Goal: Transaction & Acquisition: Book appointment/travel/reservation

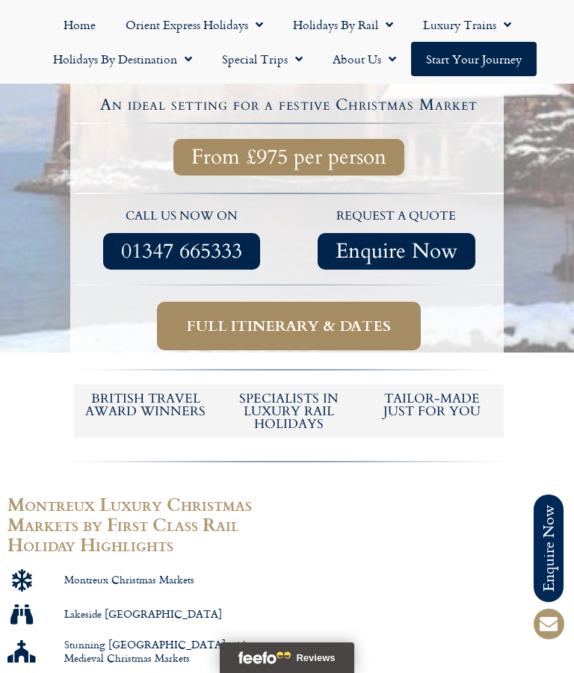
scroll to position [465, 0]
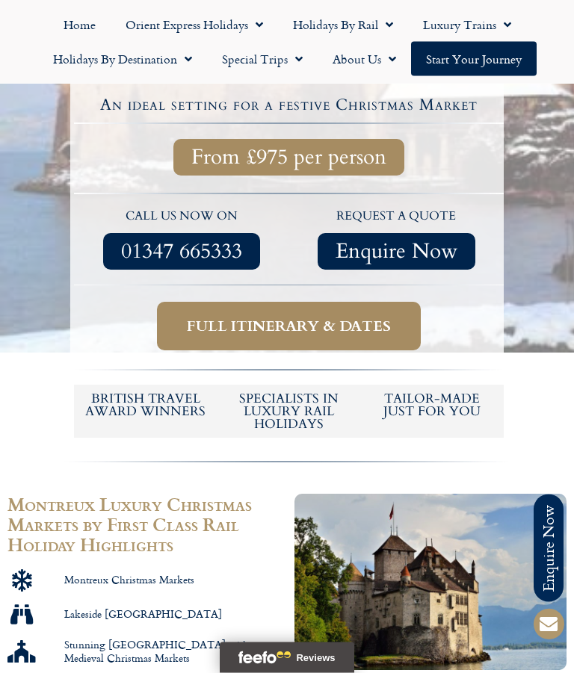
click at [365, 317] on span "Full itinerary & dates" at bounding box center [289, 326] width 204 height 19
click at [305, 317] on span "Full itinerary & dates" at bounding box center [289, 326] width 204 height 19
click at [388, 317] on span "Full itinerary & dates" at bounding box center [289, 326] width 204 height 19
click at [545, 231] on div at bounding box center [287, 102] width 574 height 703
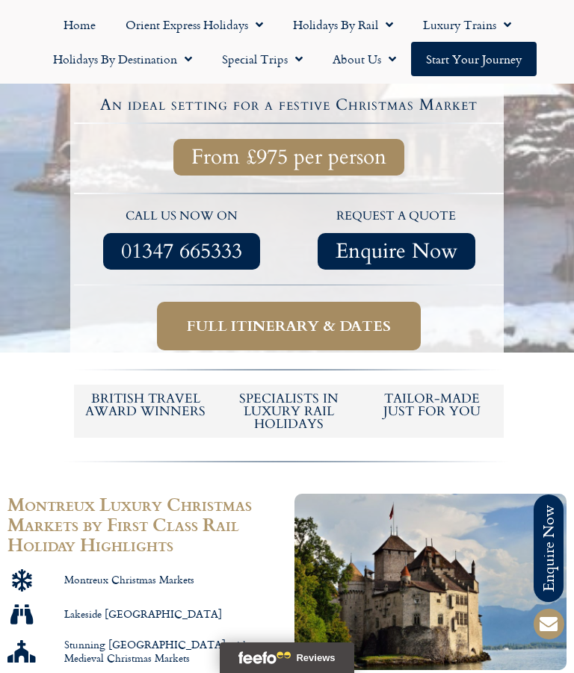
click at [325, 317] on span "Full itinerary & dates" at bounding box center [289, 326] width 204 height 19
click at [465, 47] on link "Start your Journey" at bounding box center [473, 59] width 125 height 34
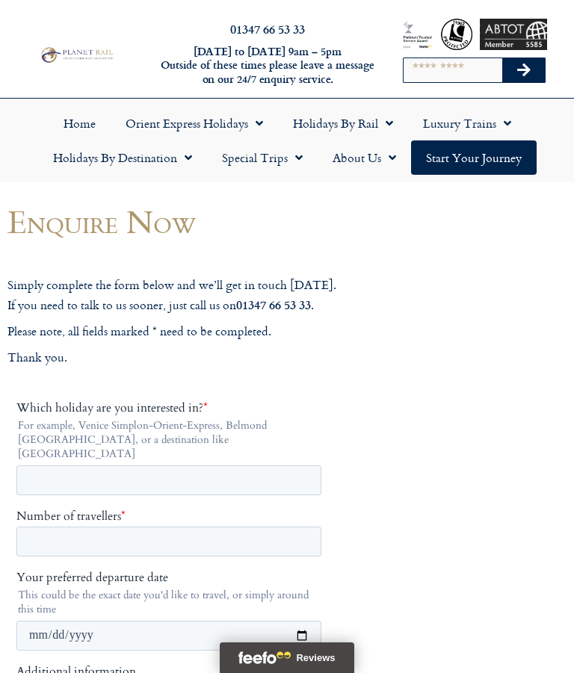
click at [261, 153] on link "Special Trips" at bounding box center [262, 157] width 111 height 34
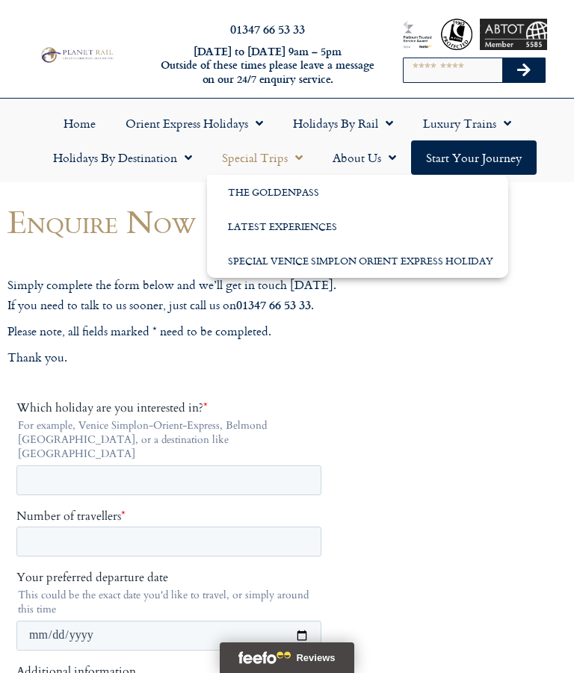
click at [338, 115] on link "Holidays by Rail" at bounding box center [343, 123] width 130 height 34
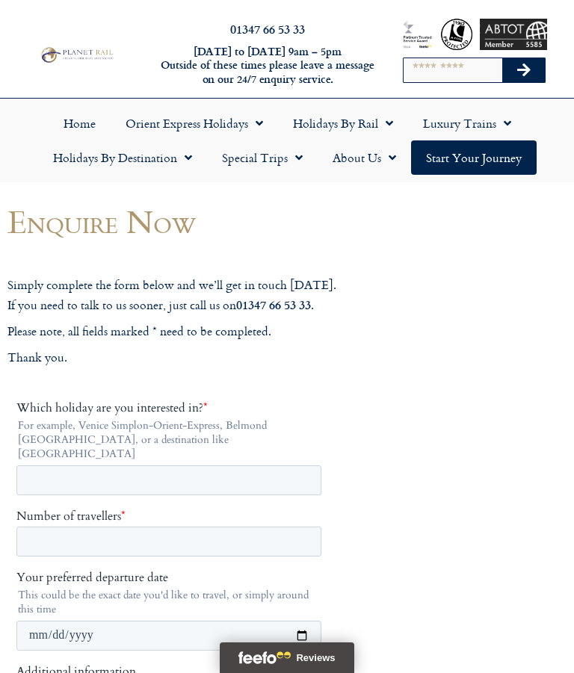
click at [459, 115] on link "Luxury Trains" at bounding box center [467, 123] width 118 height 34
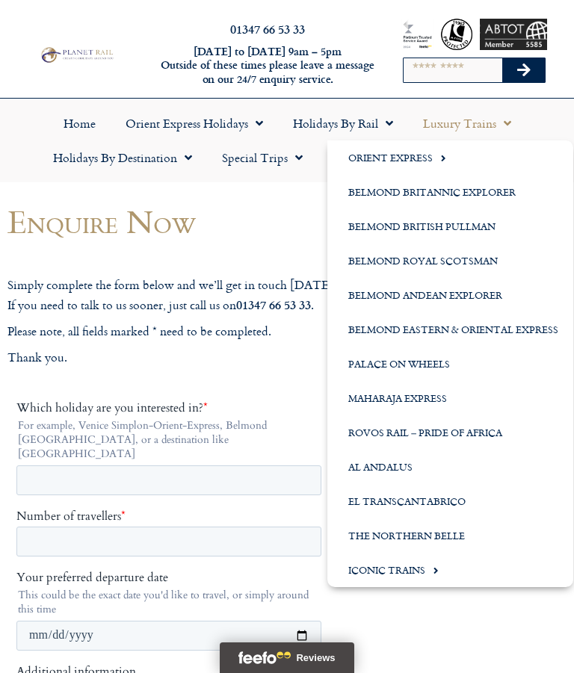
click at [463, 131] on link "Luxury Trains" at bounding box center [467, 123] width 118 height 34
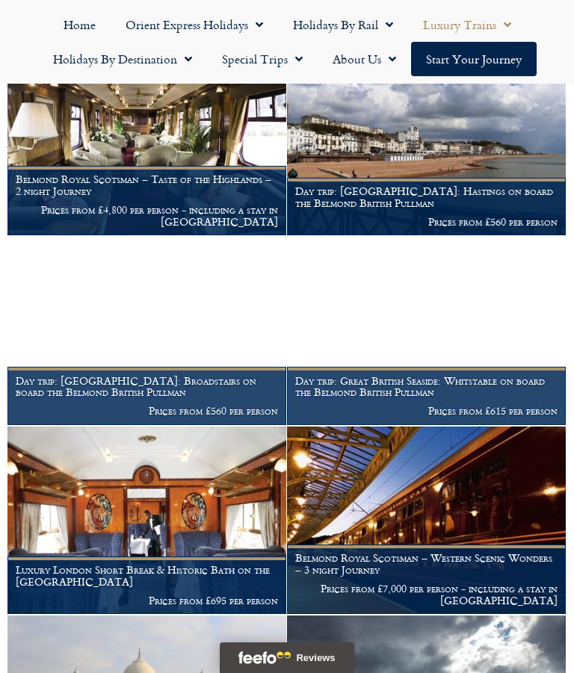
scroll to position [1836, 0]
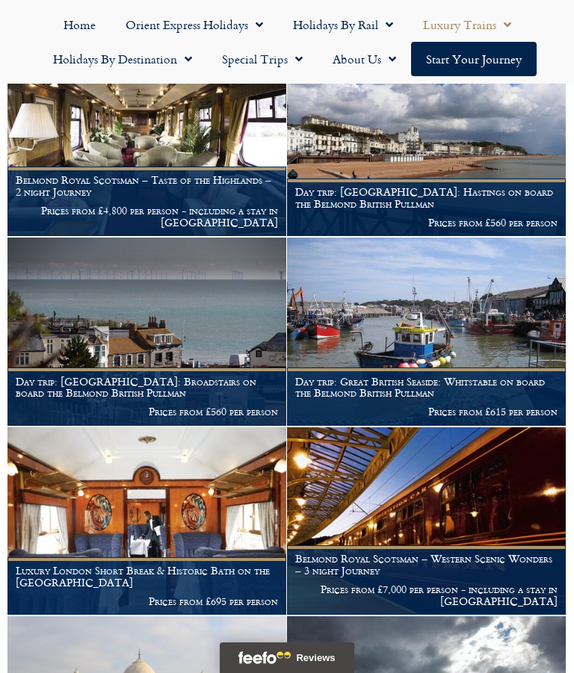
click at [69, 13] on link "Home" at bounding box center [80, 24] width 62 height 34
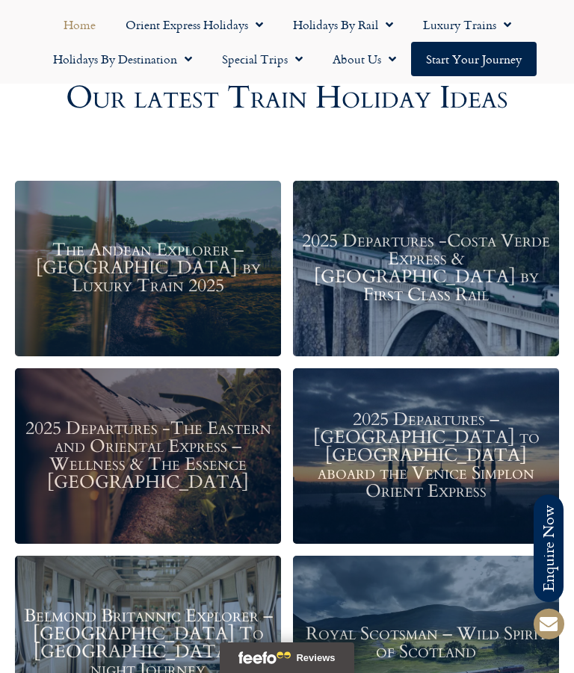
scroll to position [946, 0]
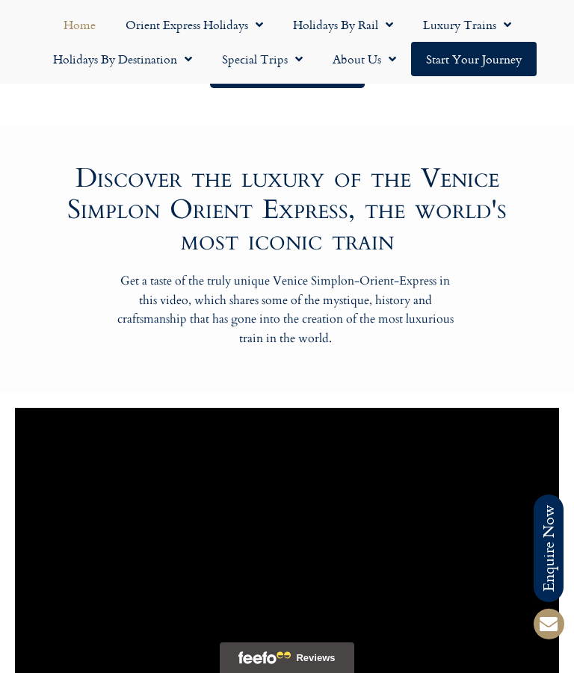
click at [269, 52] on link "Special Trips" at bounding box center [262, 59] width 111 height 34
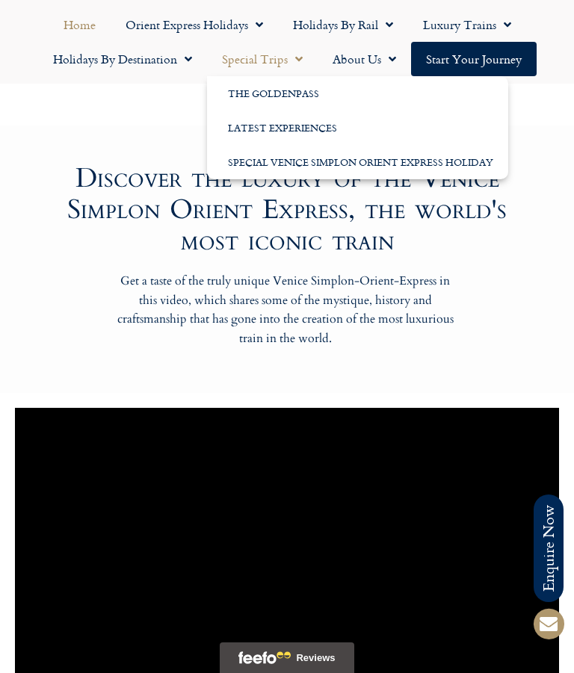
click at [530, 306] on div "Get a taste of the truly unique Venice Simplon-Orient-Express in this video, wh…" at bounding box center [286, 310] width 499 height 76
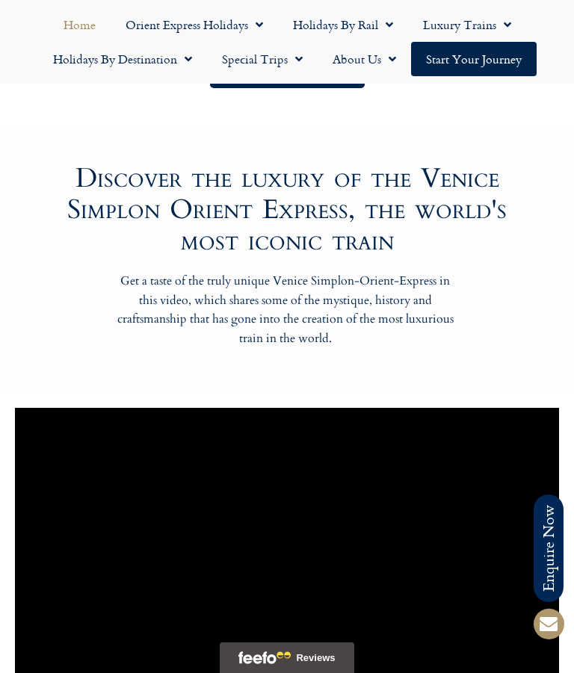
click at [82, 40] on link "Home" at bounding box center [80, 24] width 62 height 34
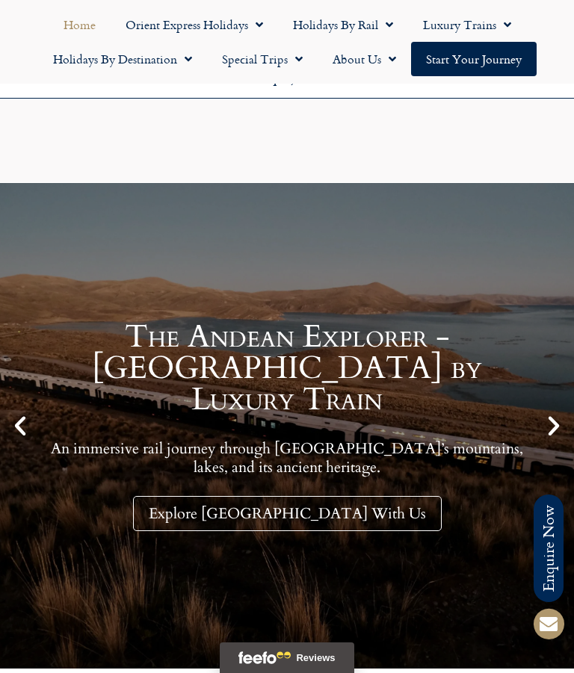
scroll to position [1455, 0]
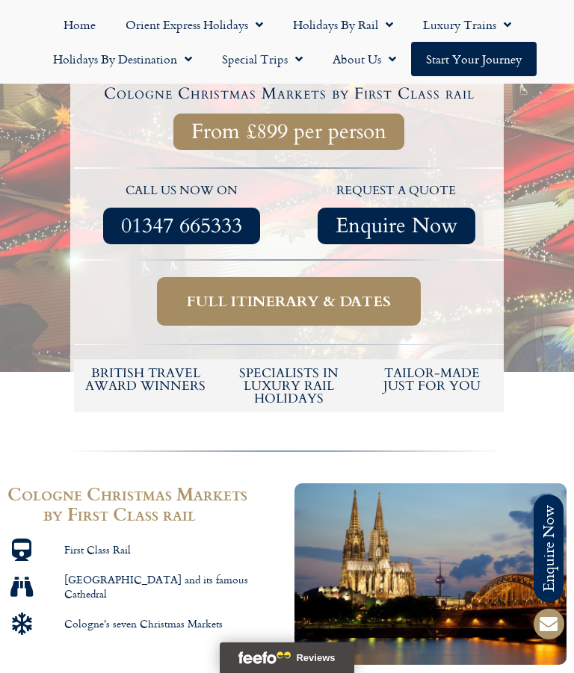
scroll to position [380, 0]
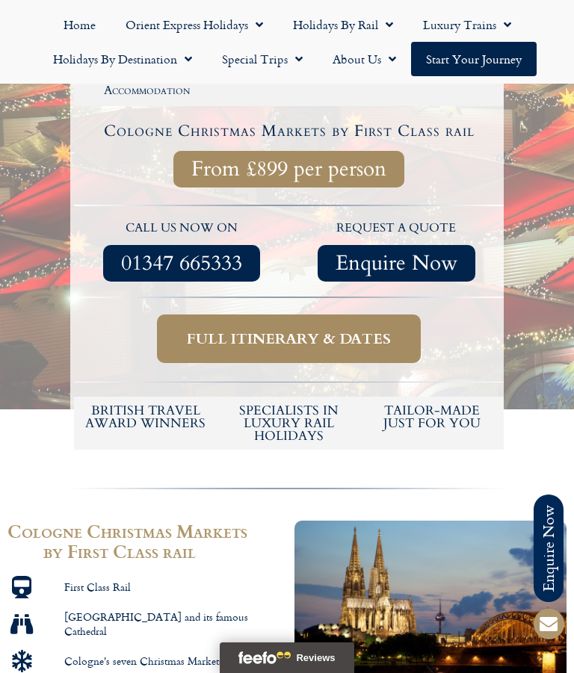
click at [288, 339] on span "Full itinerary & dates" at bounding box center [289, 338] width 204 height 19
click at [323, 331] on span "Full itinerary & dates" at bounding box center [289, 338] width 204 height 19
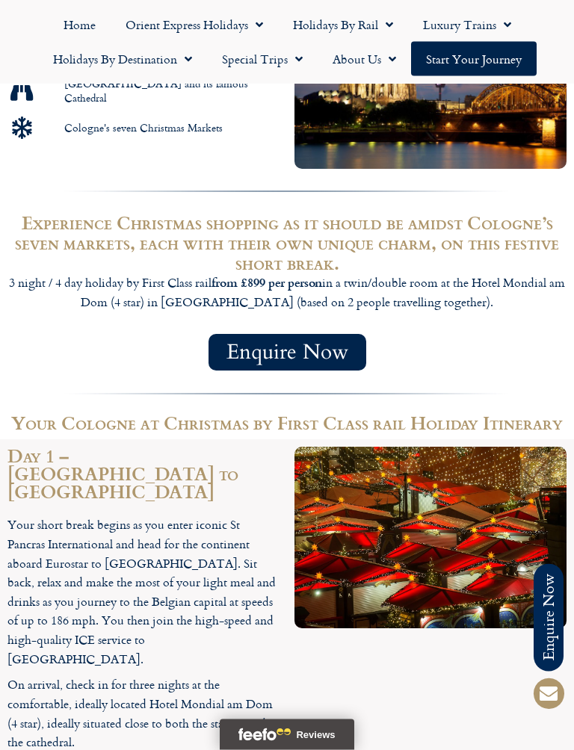
scroll to position [914, 0]
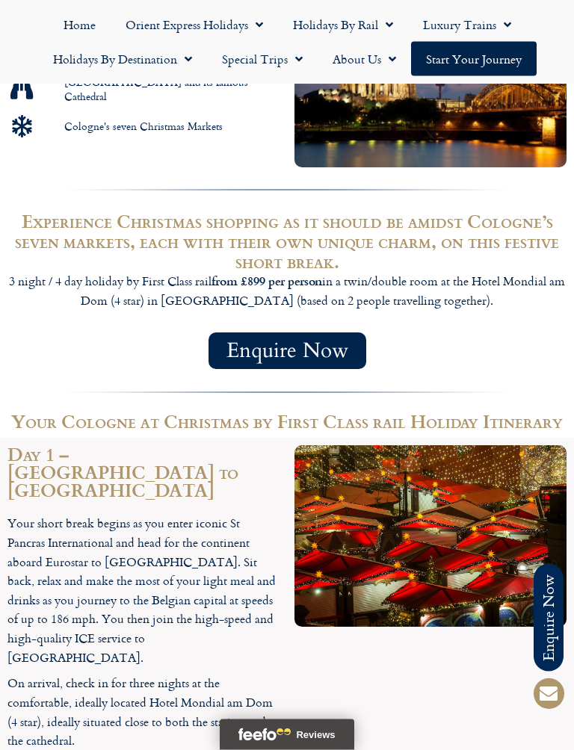
click at [267, 352] on span "Enquire Now" at bounding box center [287, 351] width 122 height 19
click at [317, 342] on span "Enquire Now" at bounding box center [287, 351] width 122 height 19
click at [299, 342] on span "Enquire Now" at bounding box center [287, 351] width 122 height 19
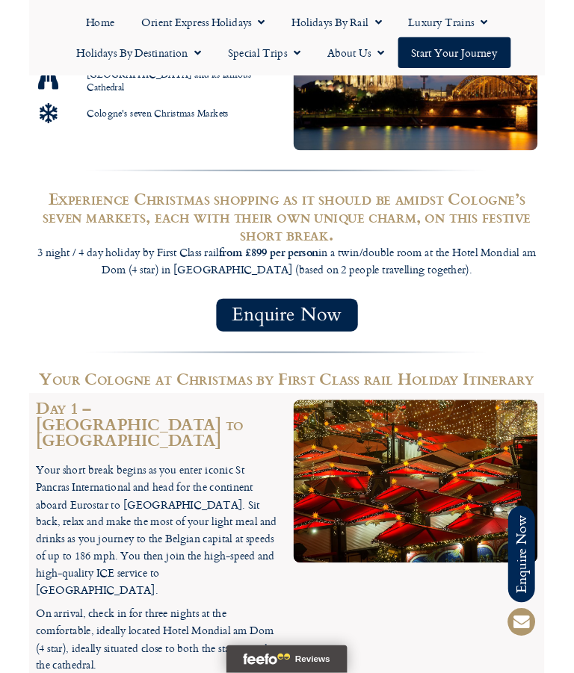
scroll to position [992, 0]
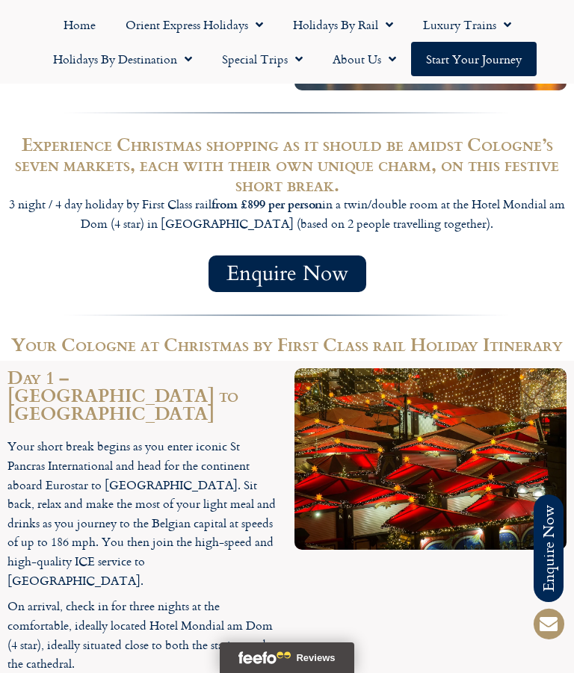
click at [301, 264] on span "Enquire Now" at bounding box center [287, 273] width 122 height 19
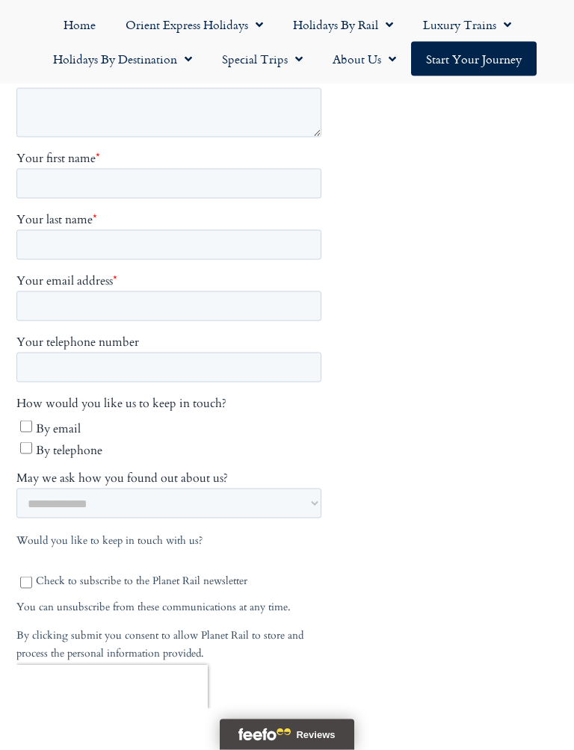
scroll to position [628, 0]
click at [321, 487] on select "**********" at bounding box center [168, 502] width 305 height 30
select select "**********"
click at [33, 290] on input "Your email address *" at bounding box center [168, 305] width 305 height 30
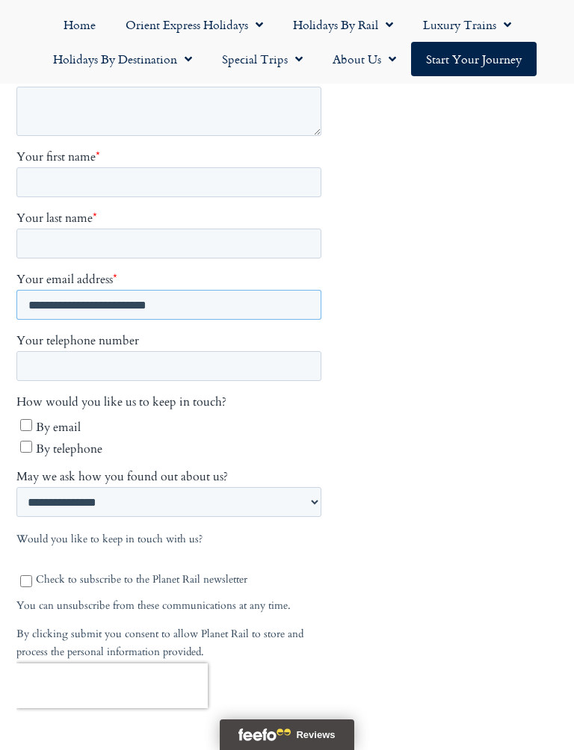
type input "**********"
click at [37, 167] on input "Your first name *" at bounding box center [168, 182] width 305 height 30
type input "*****"
click at [93, 210] on span "Your last name" at bounding box center [54, 218] width 76 height 16
click at [201, 229] on input "Your last name *" at bounding box center [168, 244] width 305 height 30
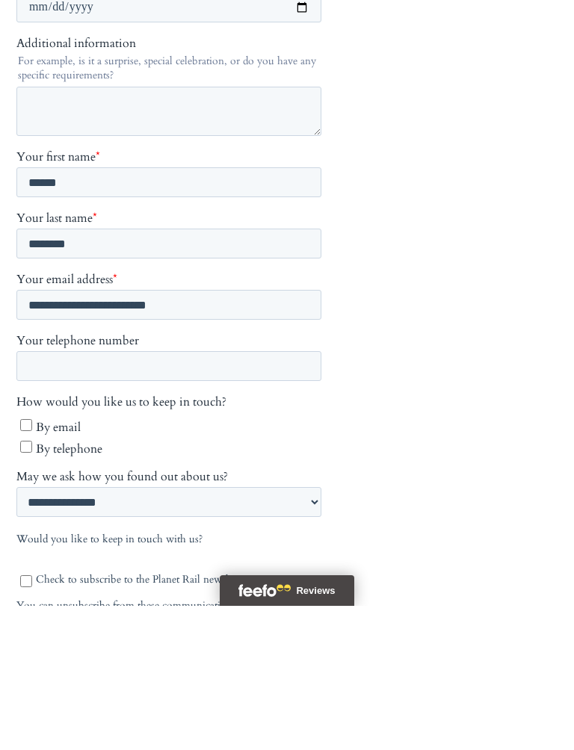
scroll to position [480, 0]
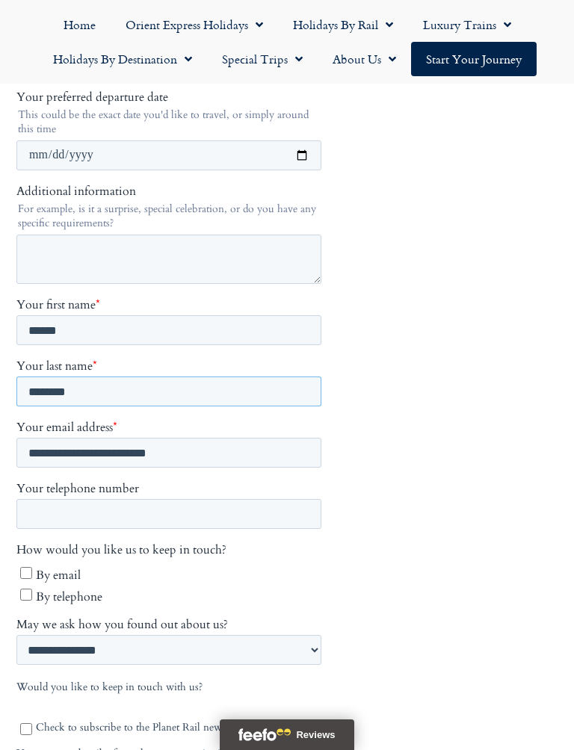
type input "*******"
click at [45, 235] on textarea "Additional information" at bounding box center [168, 259] width 305 height 49
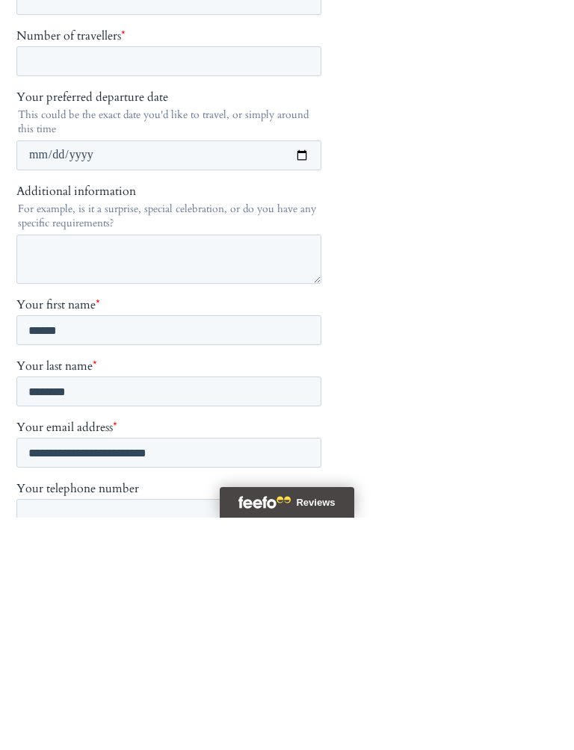
scroll to position [247, 0]
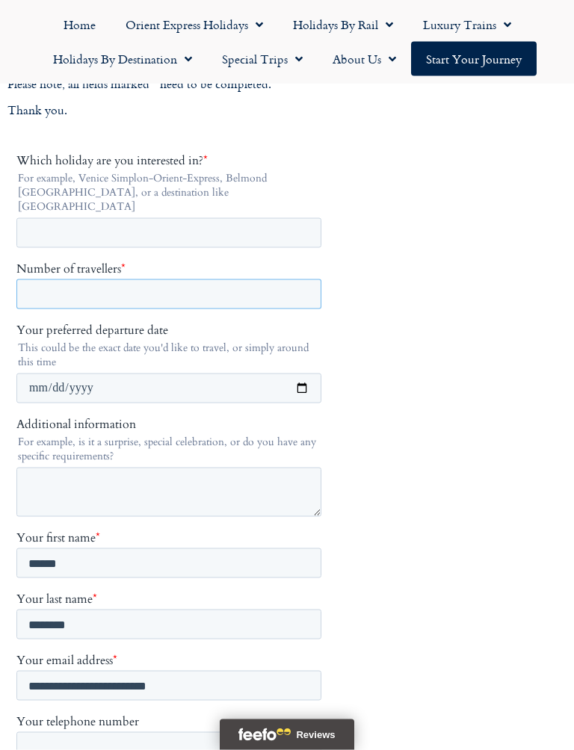
click at [106, 279] on input "Number of travellers *" at bounding box center [168, 294] width 305 height 30
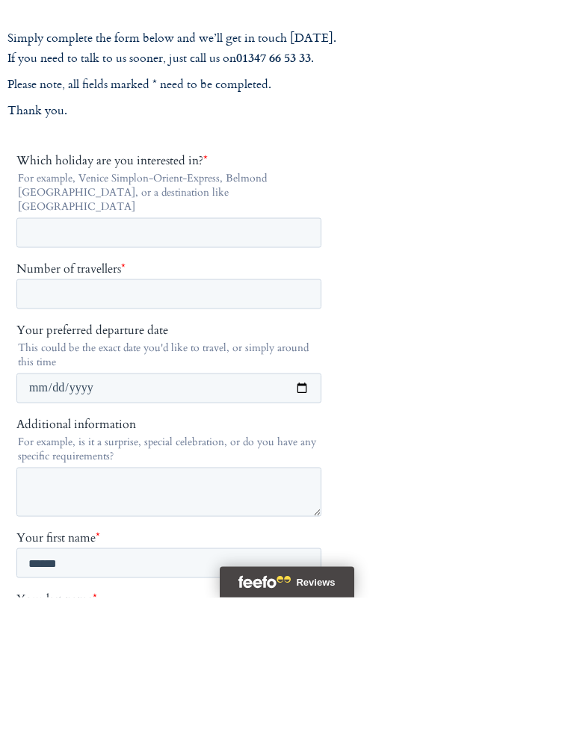
scroll to position [94, 0]
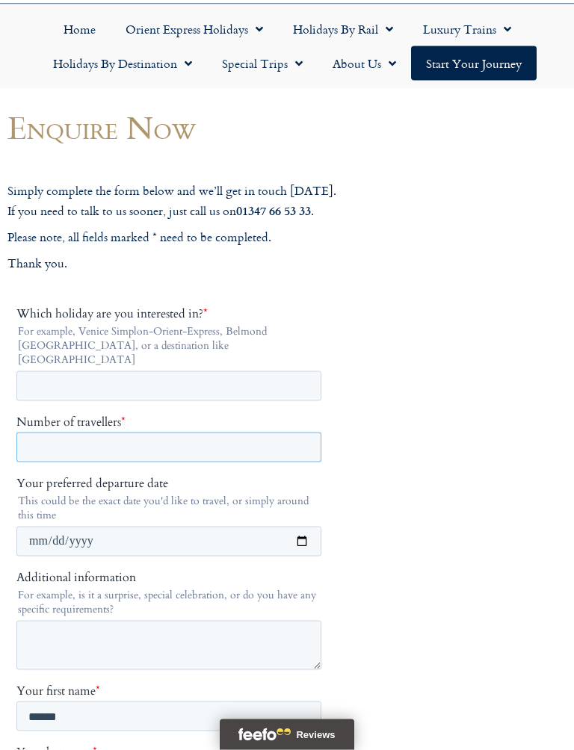
type input "*"
click at [42, 374] on input "Which holiday are you interested in? *" at bounding box center [168, 386] width 305 height 30
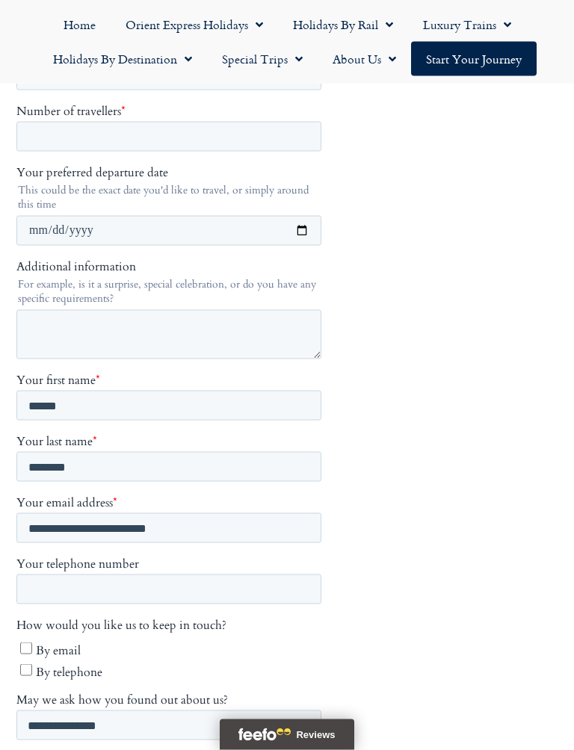
scroll to position [406, 0]
type input "**********"
click at [63, 215] on input "Your preferred departure date" at bounding box center [168, 230] width 305 height 30
type input "**********"
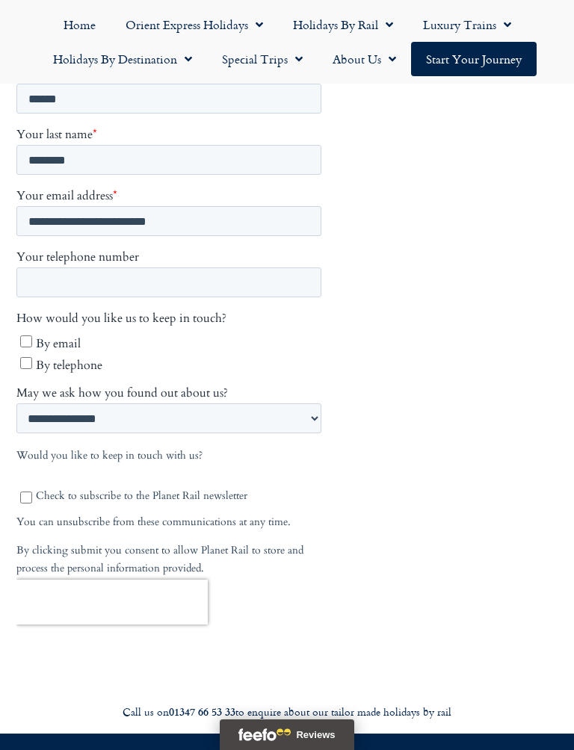
scroll to position [714, 0]
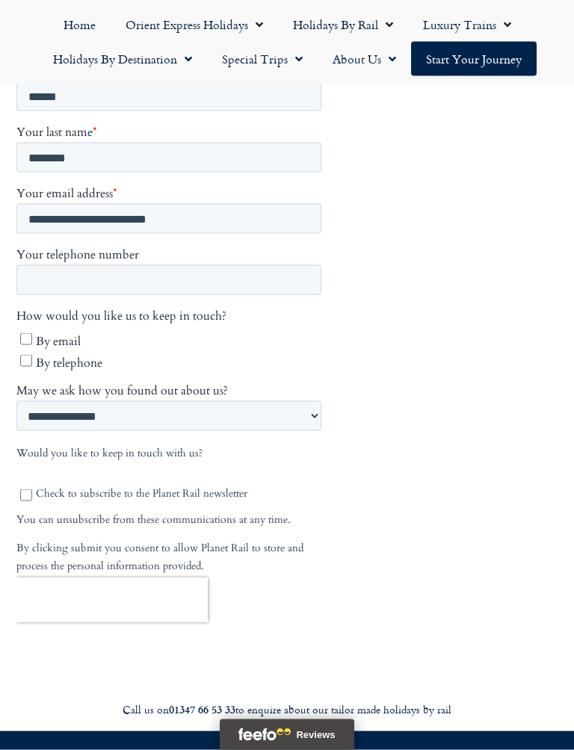
click at [56, 648] on input "******" at bounding box center [49, 663] width 66 height 31
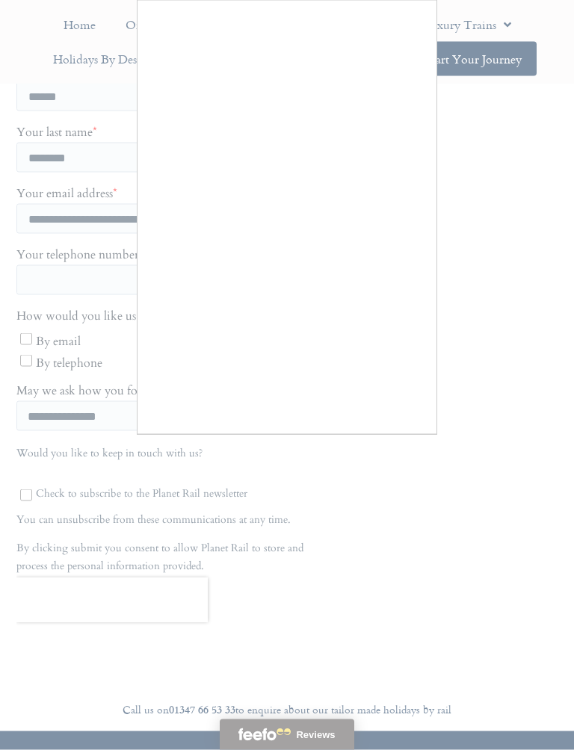
scroll to position [715, 0]
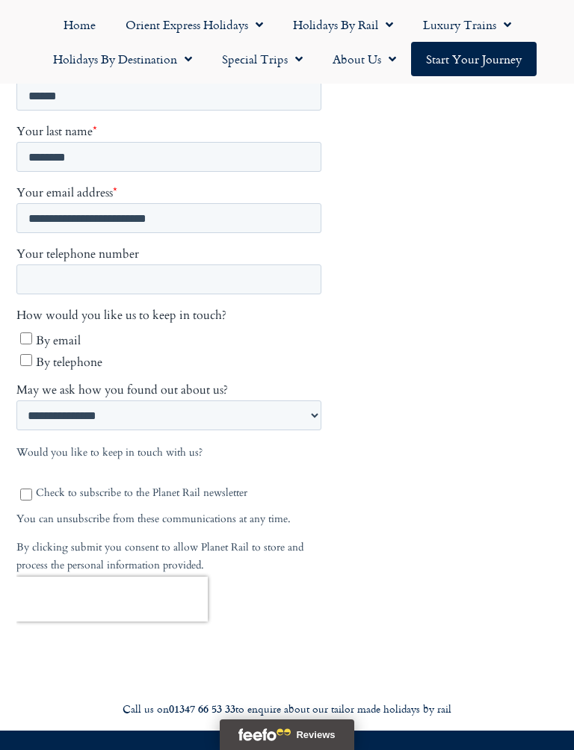
click at [41, 648] on input "******" at bounding box center [49, 663] width 66 height 31
